Goal: Book appointment/travel/reservation

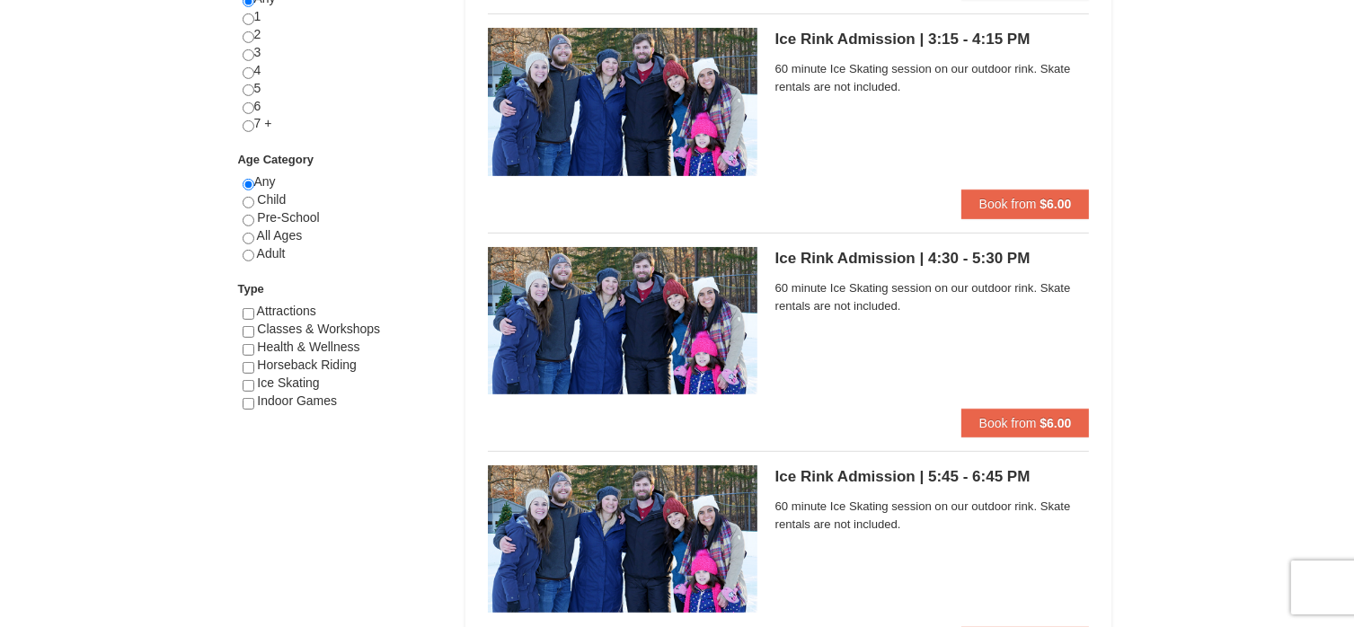
scroll to position [812, 0]
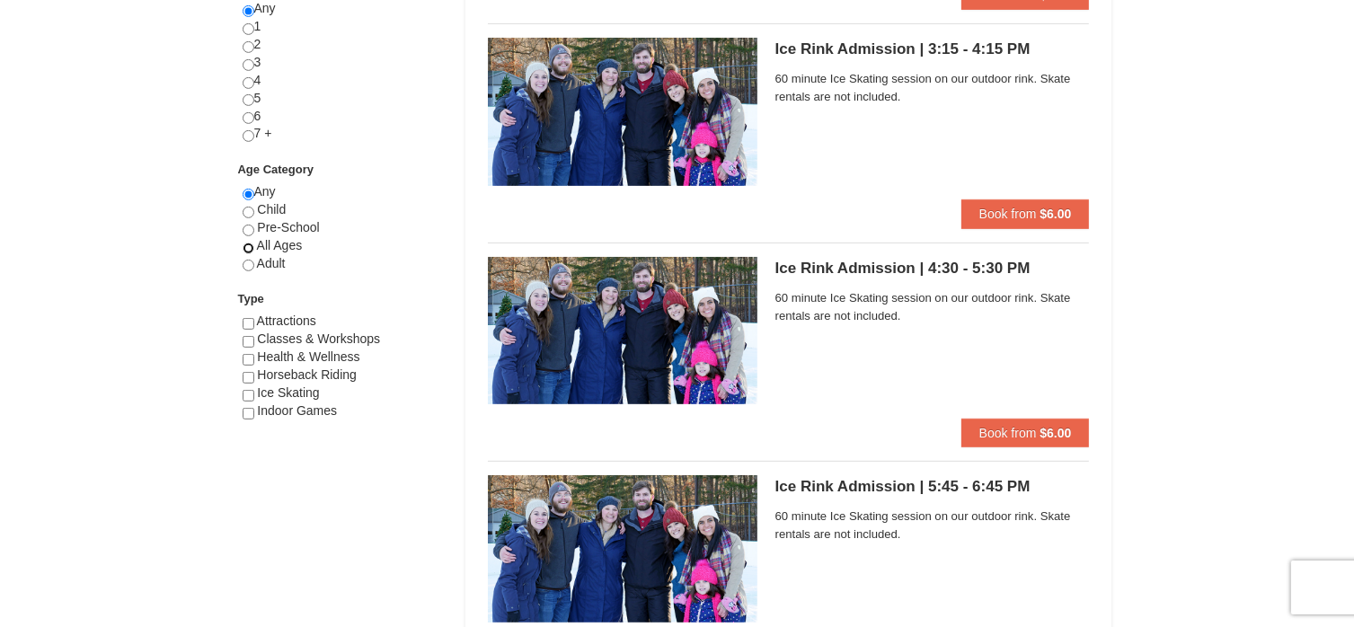
click at [248, 245] on input "radio" at bounding box center [249, 249] width 12 height 12
radio input "true"
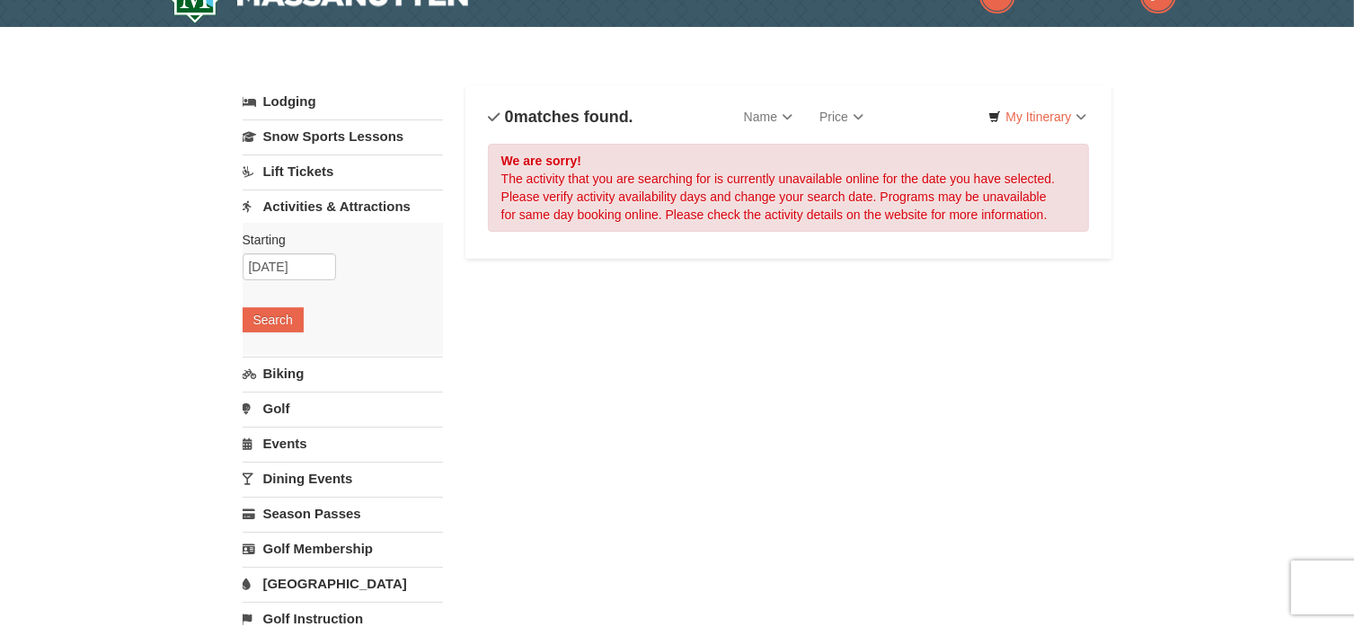
scroll to position [0, 0]
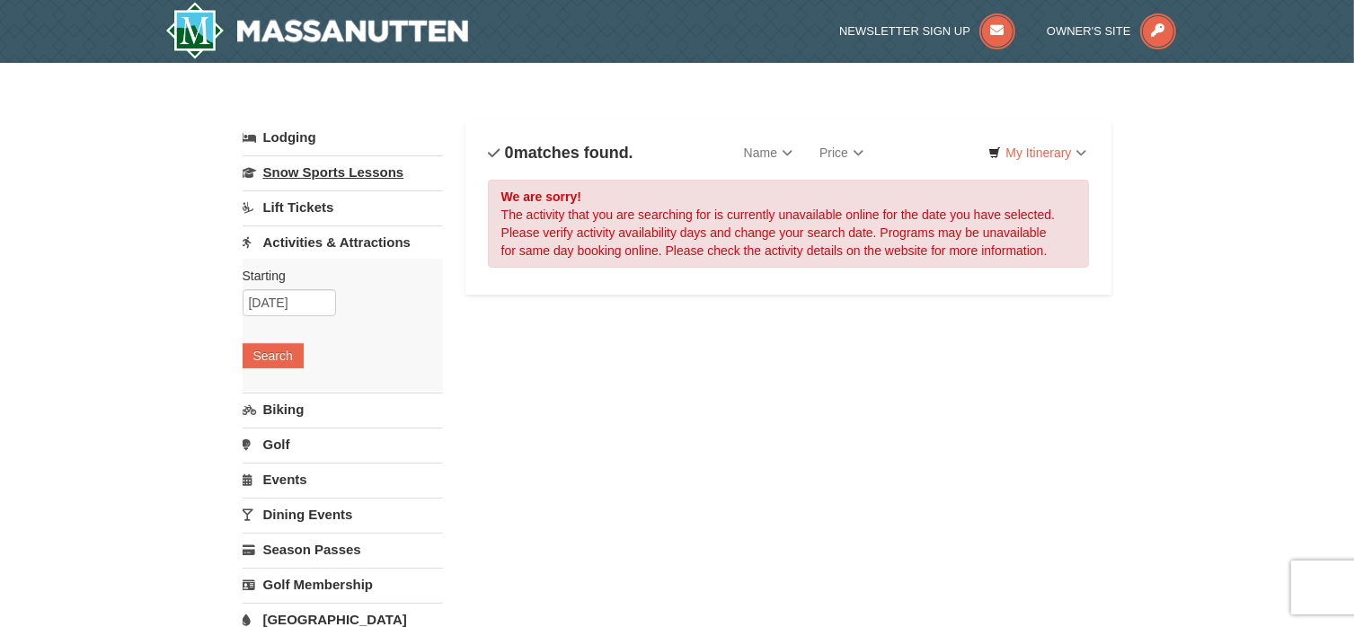
click at [333, 173] on link "Snow Sports Lessons" at bounding box center [343, 171] width 200 height 33
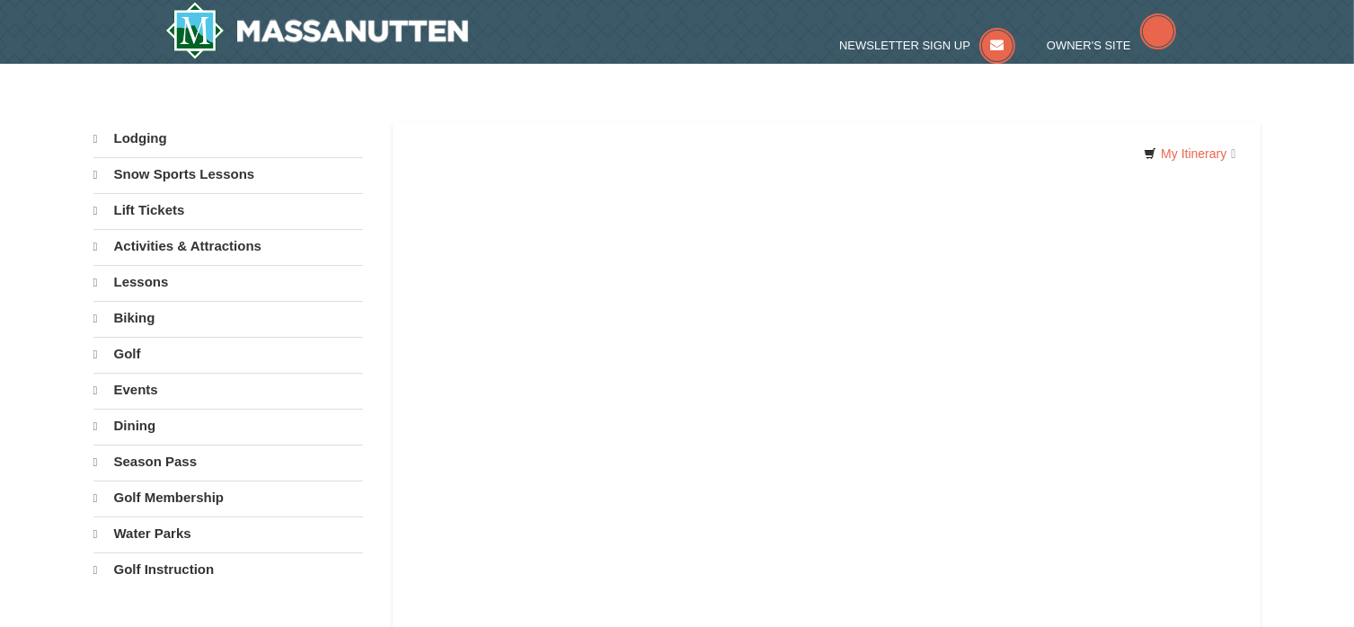
select select "10"
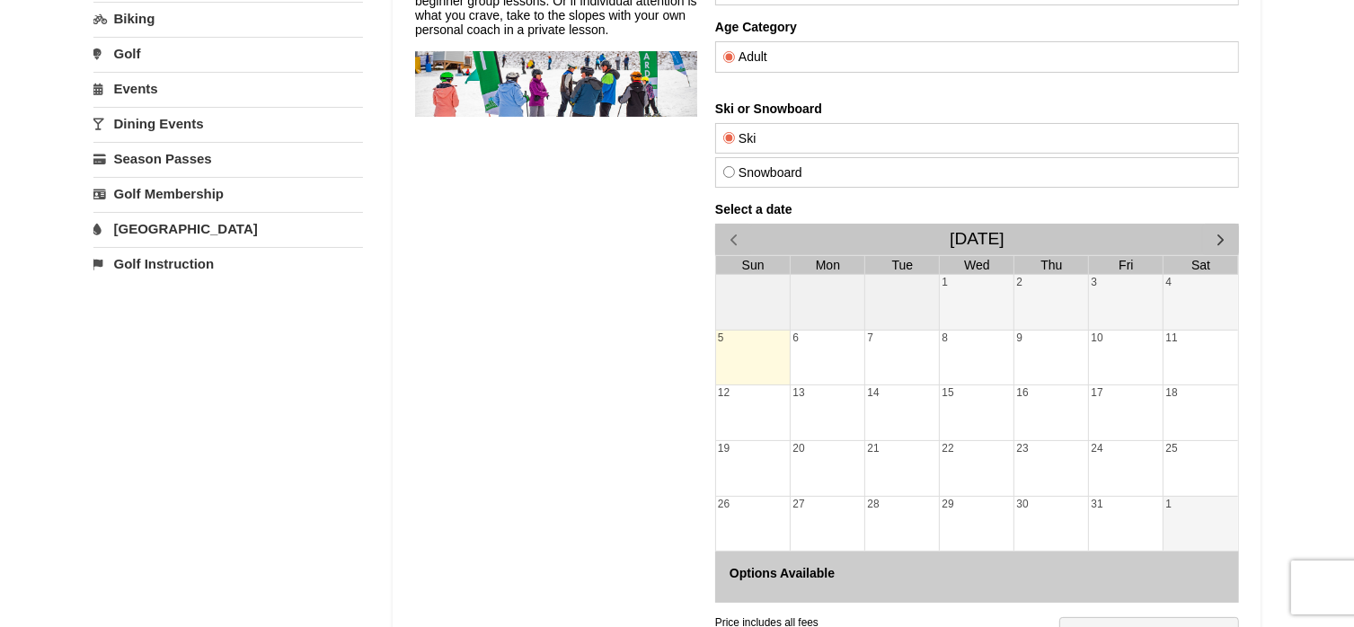
scroll to position [288, 0]
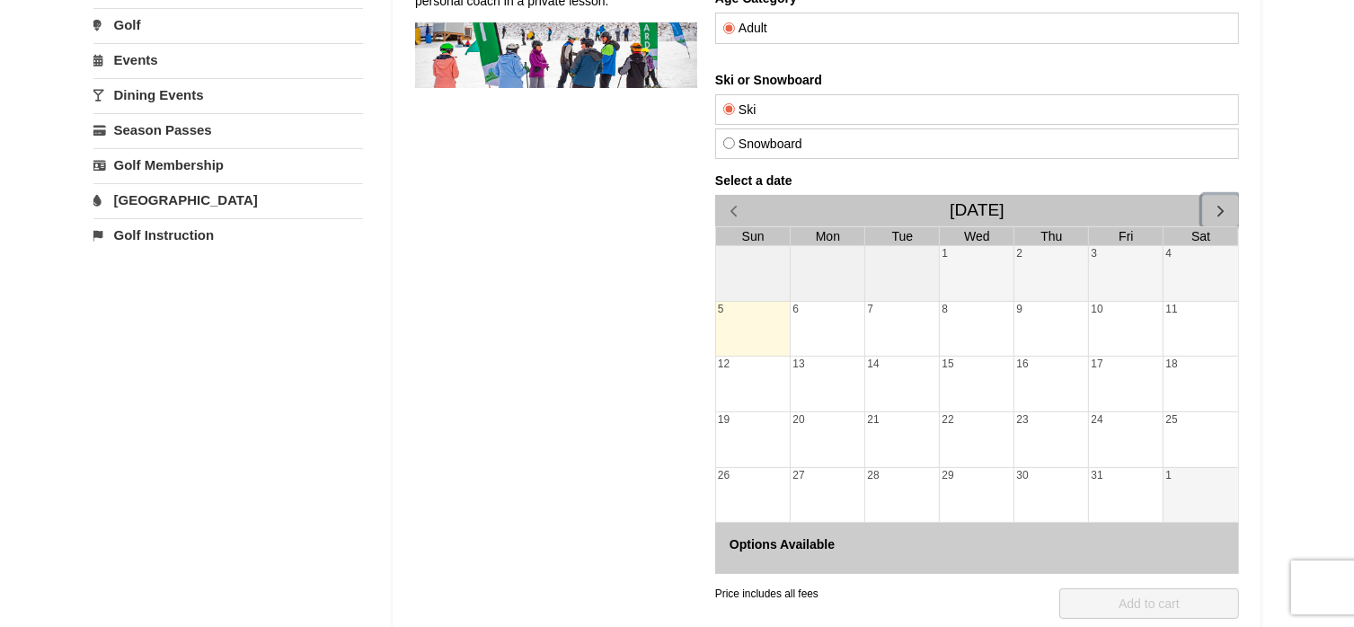
click at [1220, 217] on span "button" at bounding box center [1219, 211] width 19 height 19
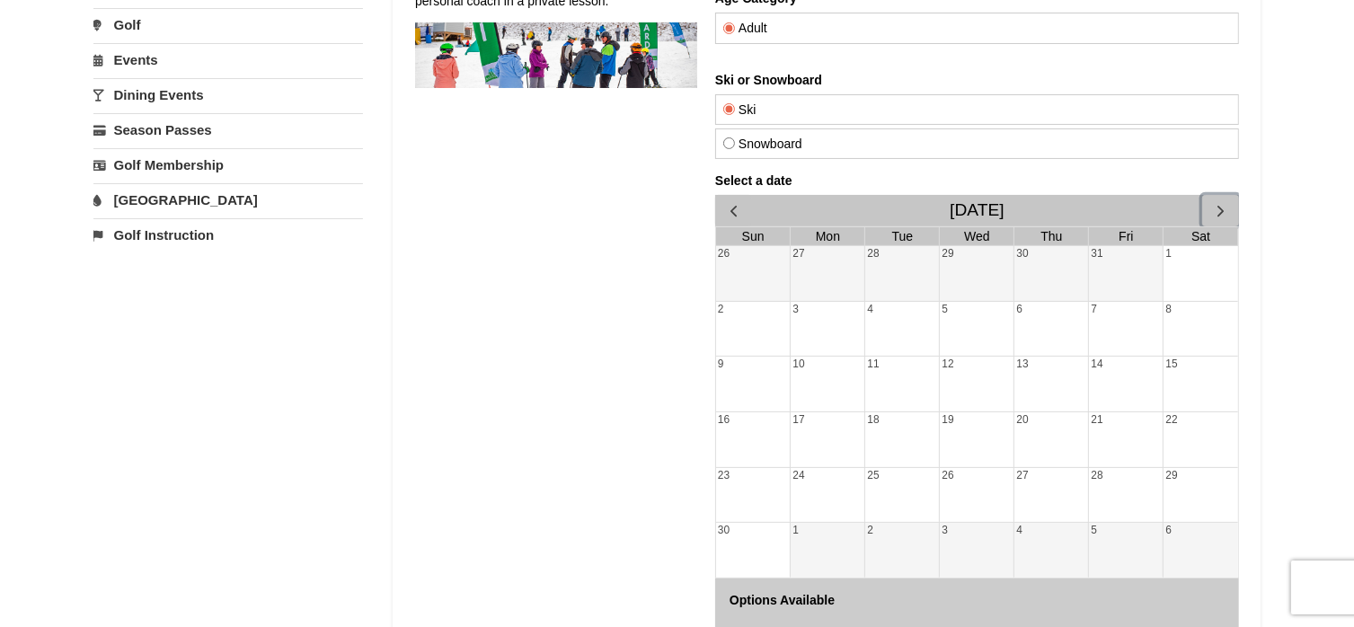
click at [1220, 217] on span "button" at bounding box center [1219, 211] width 19 height 19
